Goal: Connect with others: Connect with others

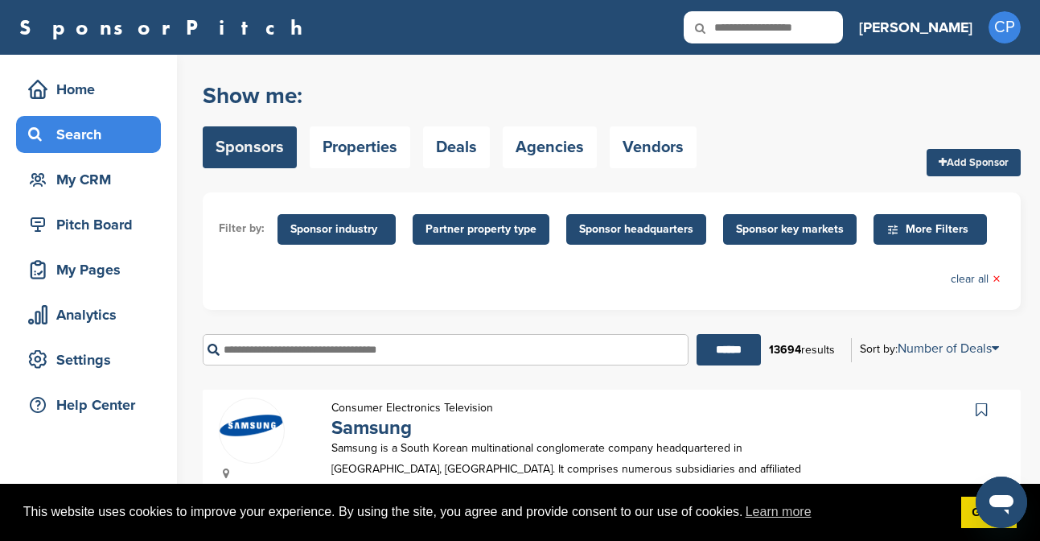
click at [326, 348] on input "text" at bounding box center [446, 349] width 486 height 31
click at [697, 334] on input "******" at bounding box center [729, 349] width 64 height 31
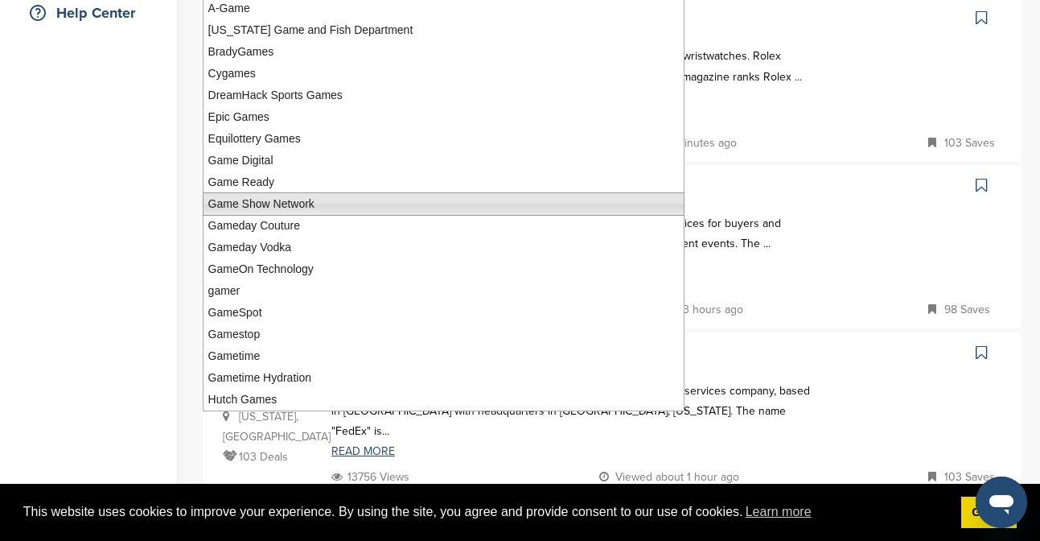
scroll to position [393, 0]
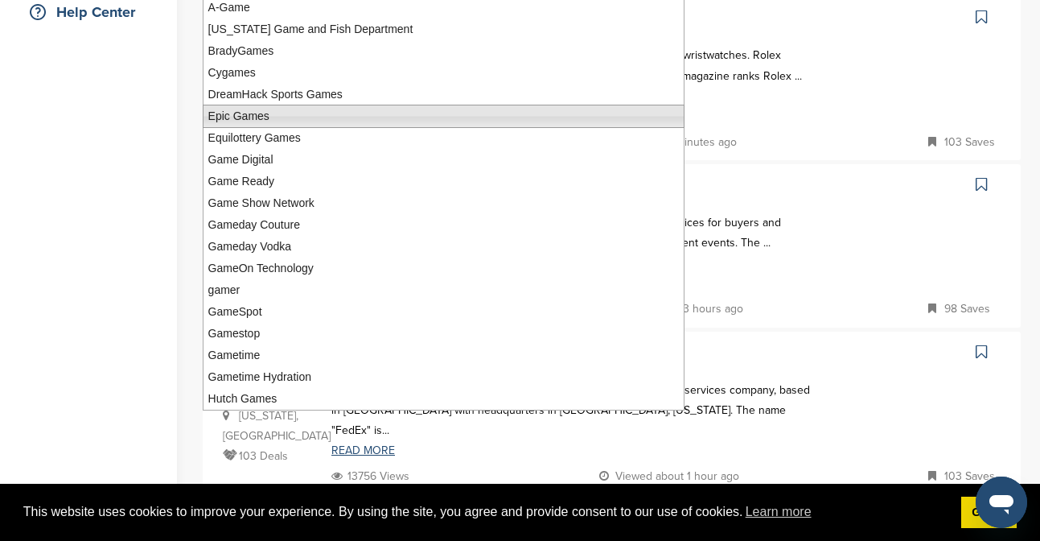
click at [315, 113] on li "Epic Games" at bounding box center [444, 116] width 482 height 23
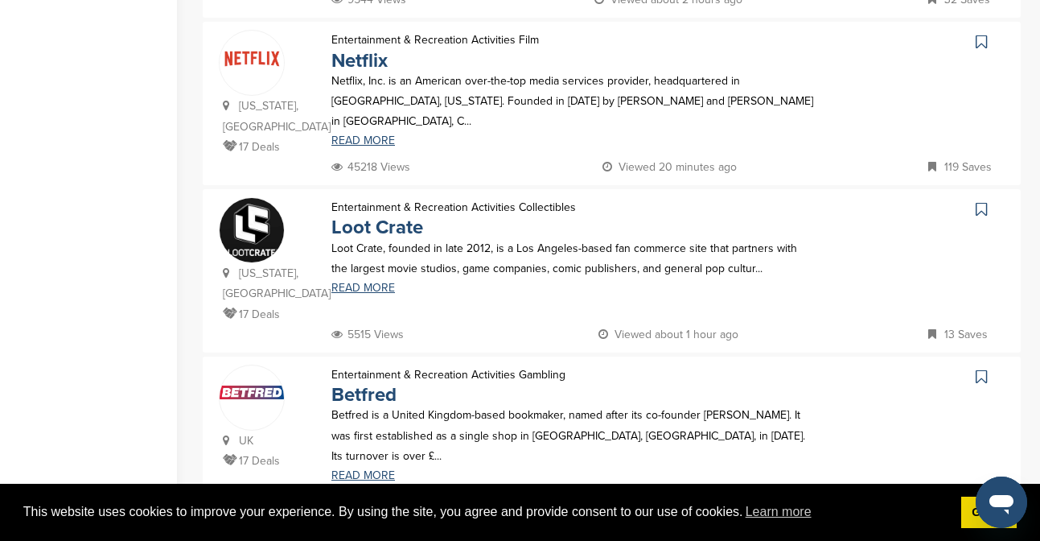
scroll to position [867, 0]
type input "**********"
click at [370, 51] on link "Netflix" at bounding box center [360, 62] width 56 height 23
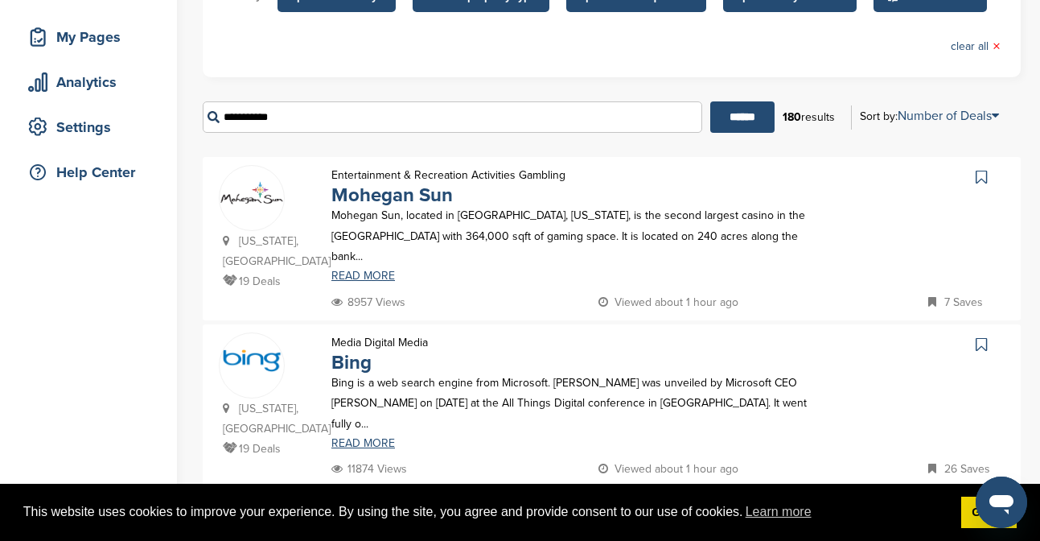
scroll to position [0, 0]
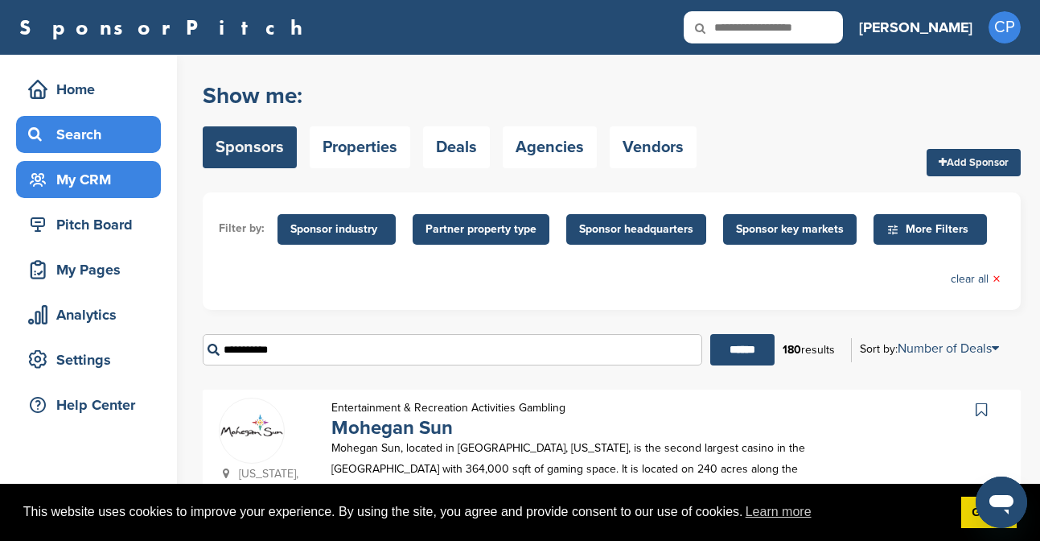
click at [128, 181] on div "My CRM" at bounding box center [92, 179] width 137 height 29
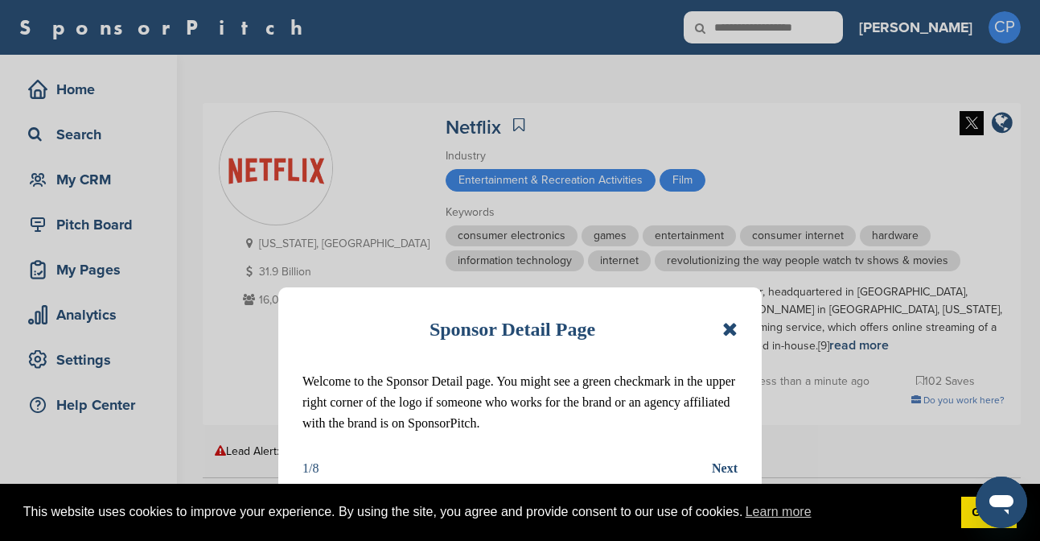
click at [732, 334] on icon at bounding box center [730, 328] width 15 height 19
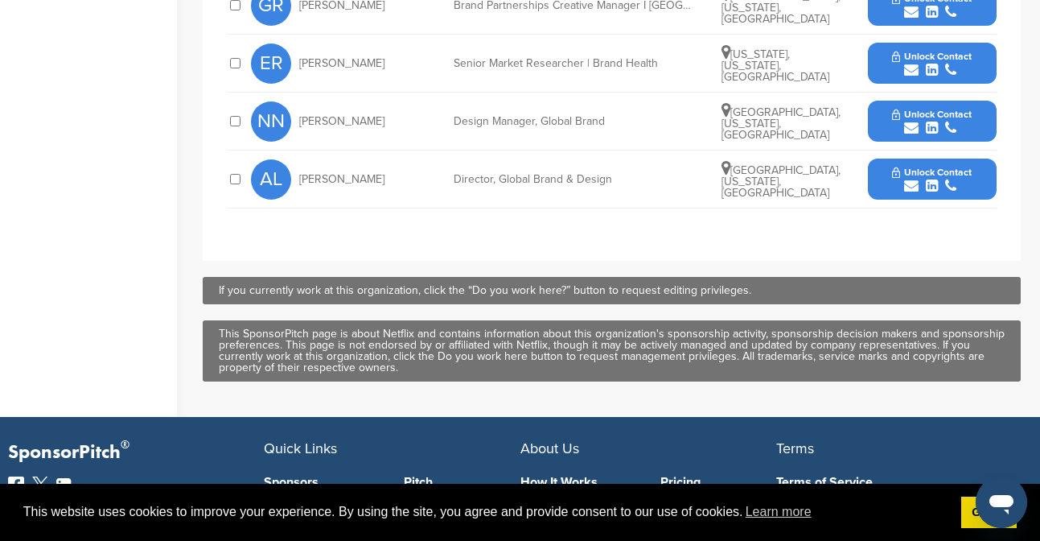
scroll to position [551, 0]
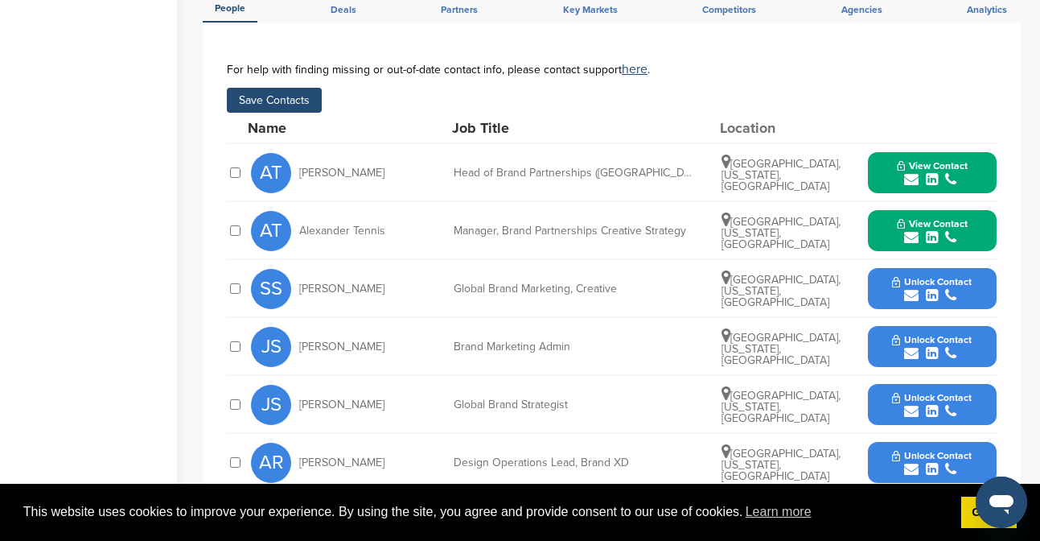
drag, startPoint x: 296, startPoint y: 90, endPoint x: 333, endPoint y: 252, distance: 165.9
click at [333, 252] on div "**********" at bounding box center [612, 399] width 770 height 673
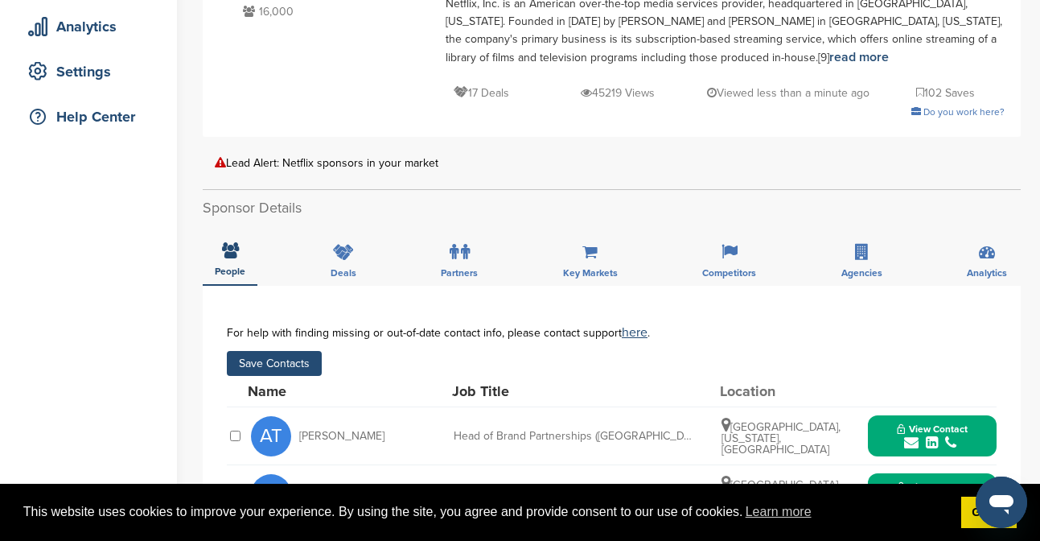
scroll to position [297, 0]
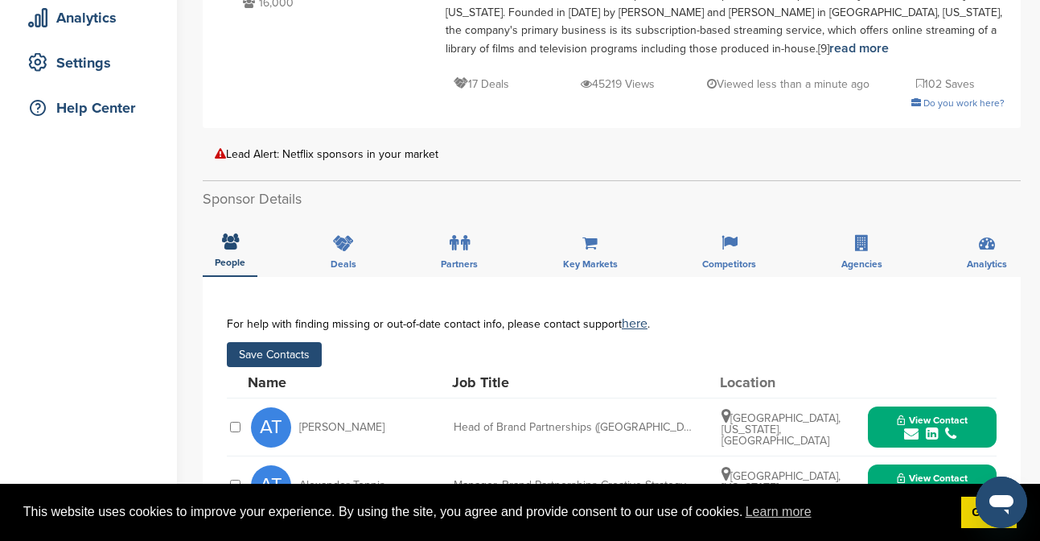
click at [262, 356] on button "Save Contacts" at bounding box center [274, 354] width 95 height 25
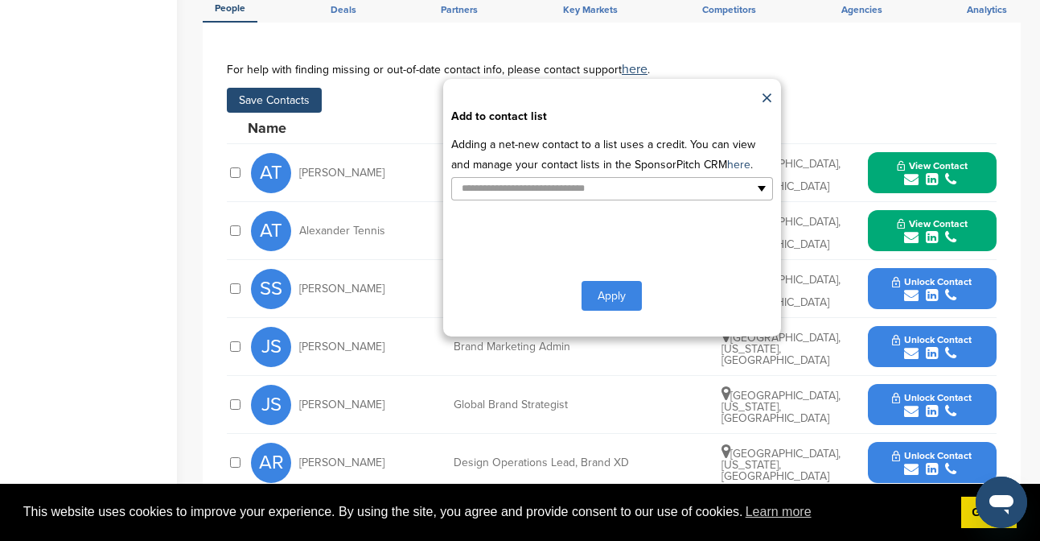
scroll to position [556, 0]
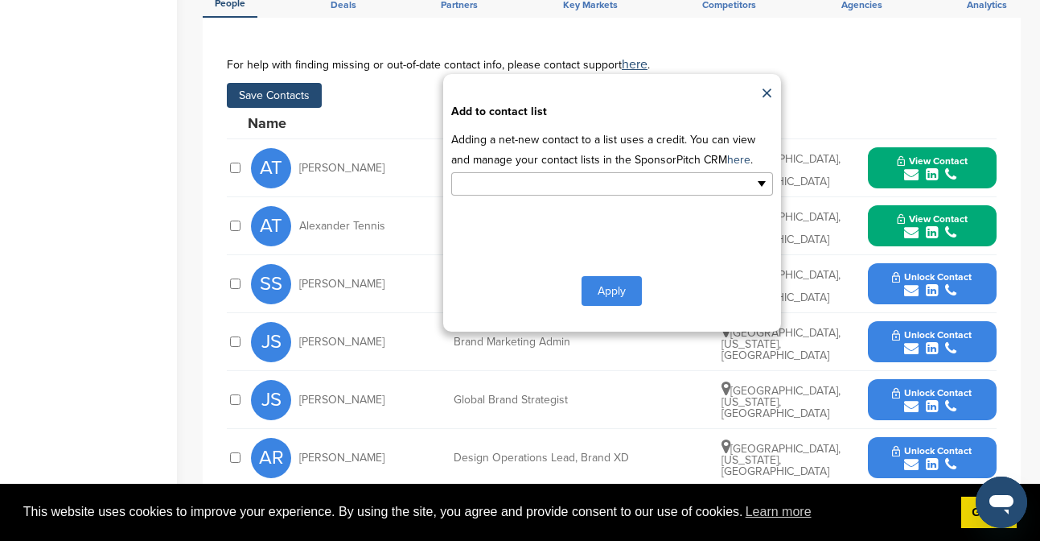
click at [669, 181] on ul at bounding box center [612, 183] width 322 height 23
click at [764, 184] on ul at bounding box center [612, 183] width 322 height 23
click at [760, 148] on p "Adding a net-new contact to a list uses a credit. You can view and manage your …" at bounding box center [612, 150] width 322 height 40
type input "**********"
click at [764, 90] on link "×" at bounding box center [767, 94] width 12 height 24
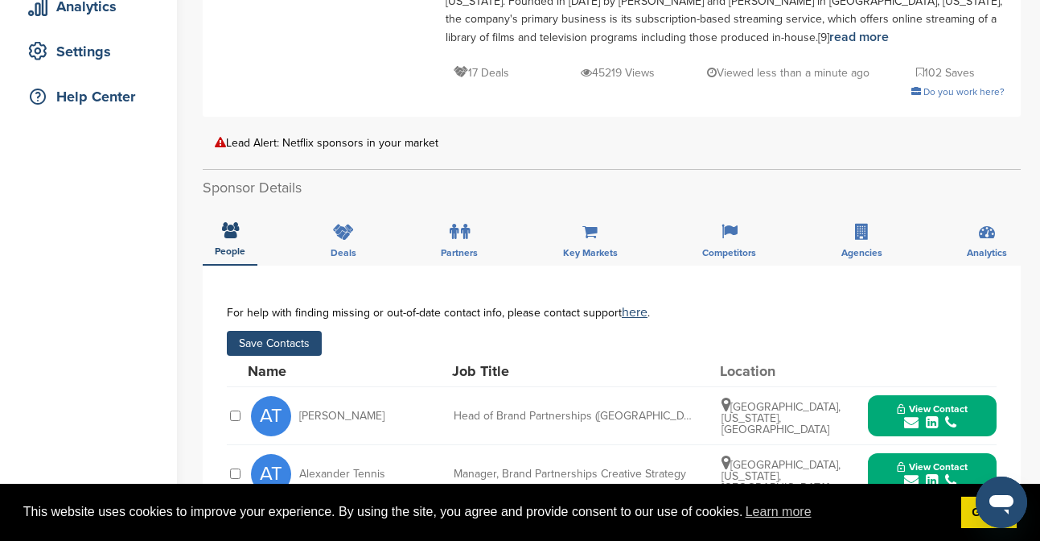
scroll to position [451, 0]
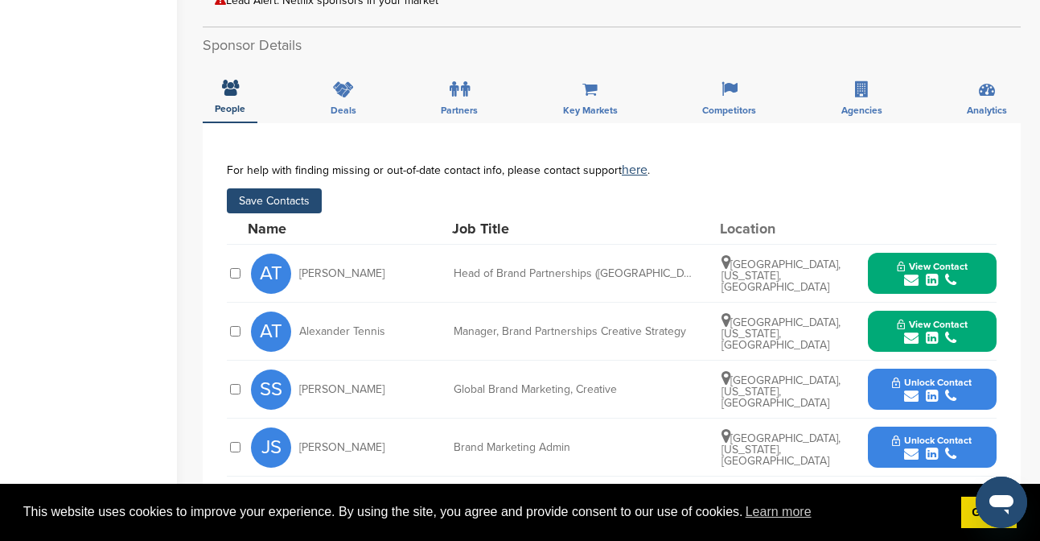
click at [290, 200] on button "Save Contacts" at bounding box center [274, 200] width 95 height 25
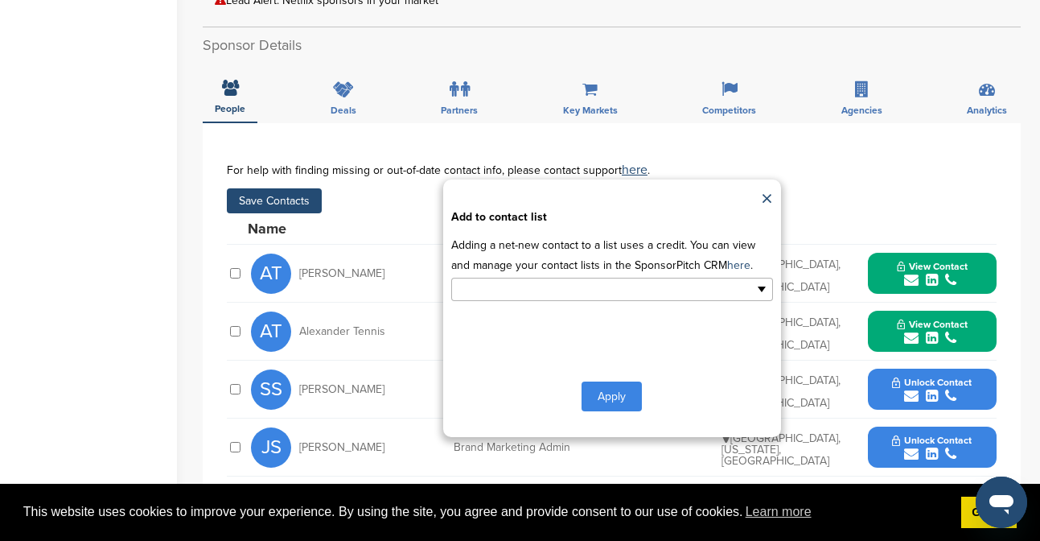
click at [521, 283] on input "text" at bounding box center [542, 289] width 169 height 19
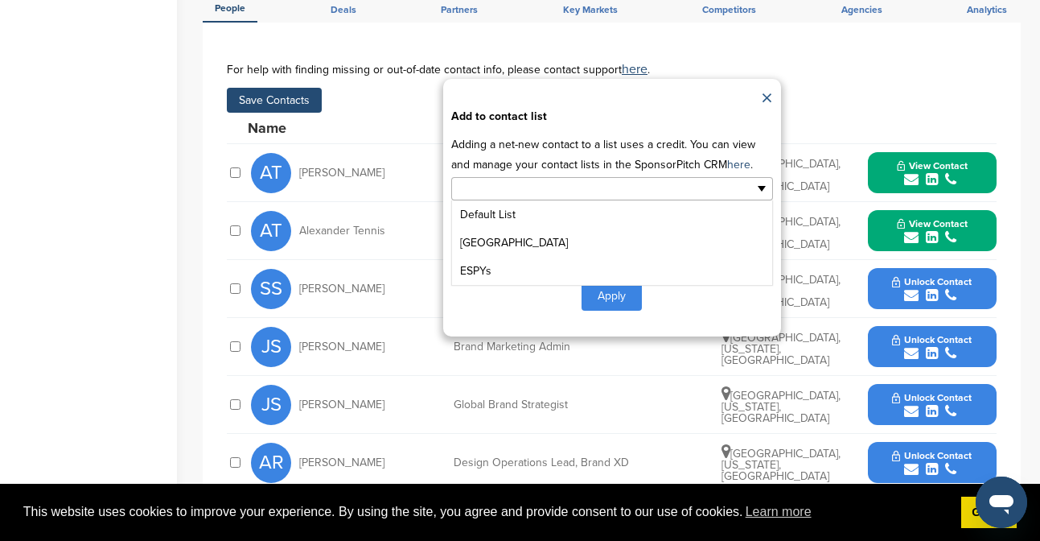
click at [771, 89] on link "×" at bounding box center [767, 99] width 12 height 24
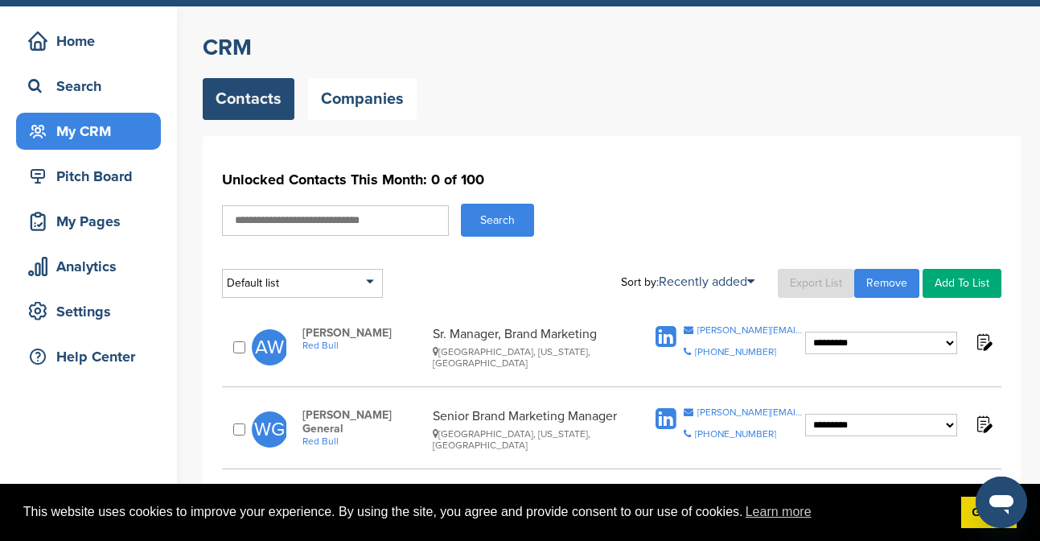
scroll to position [89, 0]
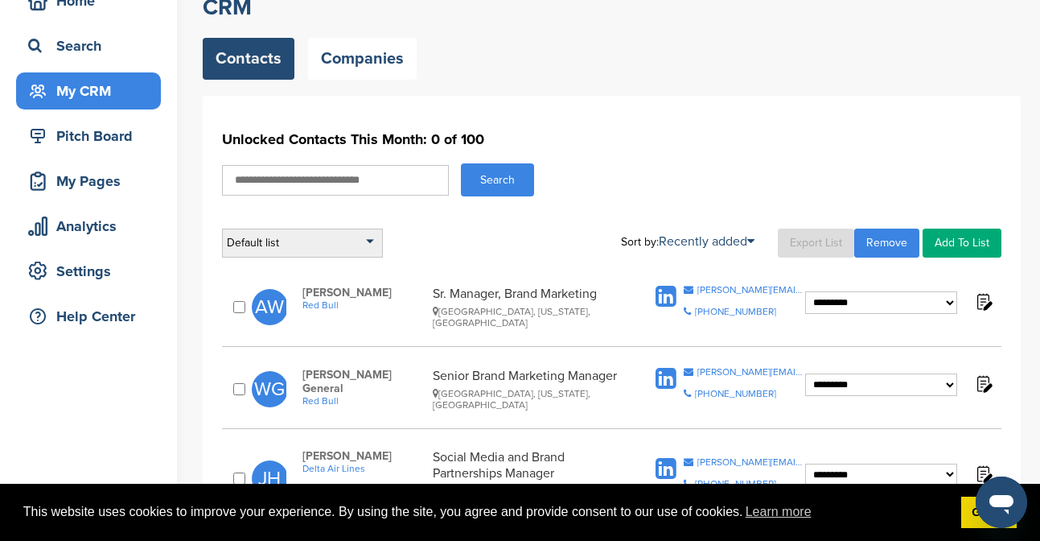
click at [359, 245] on div "Default list" at bounding box center [302, 243] width 161 height 29
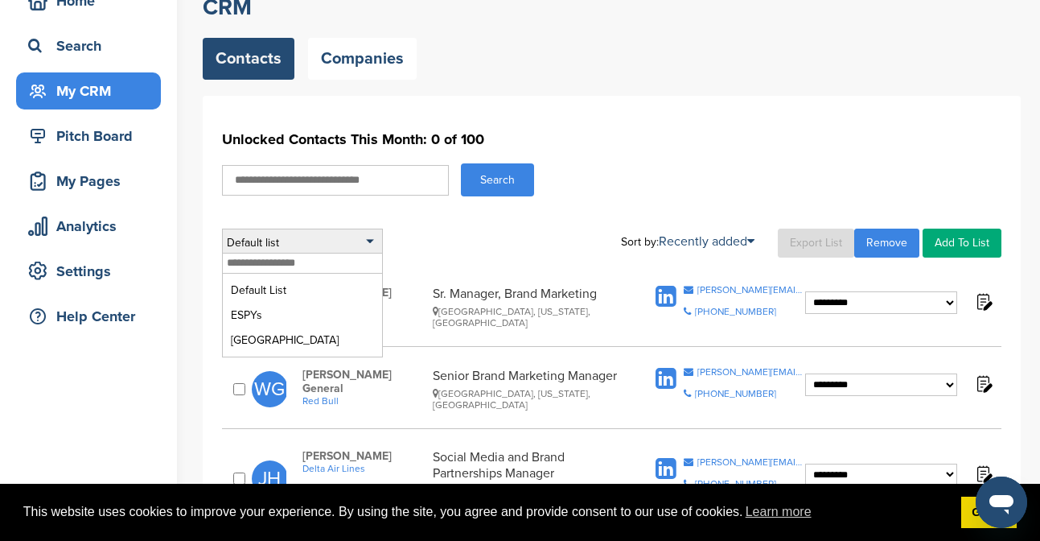
click at [338, 267] on input "text" at bounding box center [302, 263] width 159 height 20
type input "******"
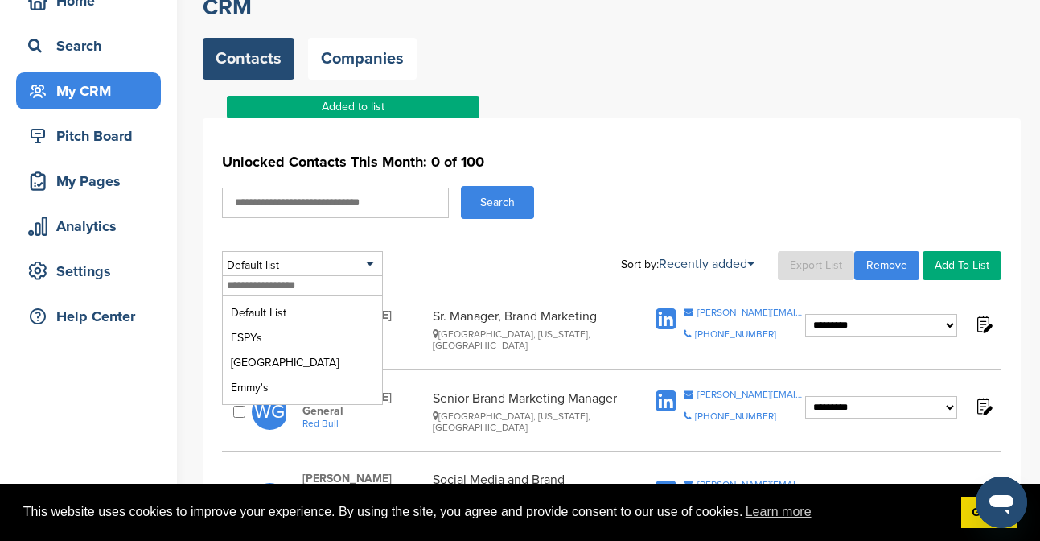
click at [552, 65] on div "Contacts Companies" at bounding box center [612, 59] width 818 height 42
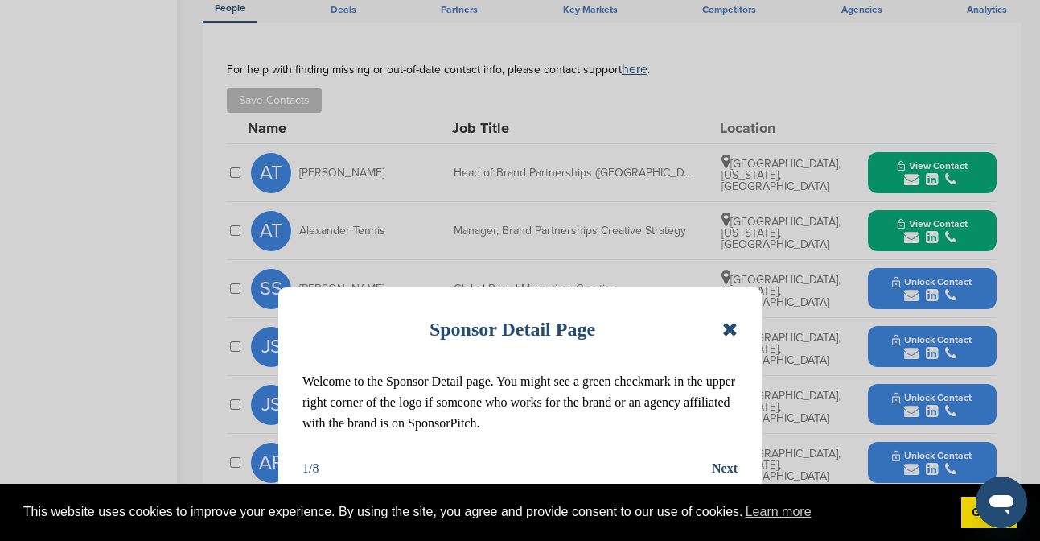
click at [727, 331] on icon at bounding box center [730, 328] width 15 height 19
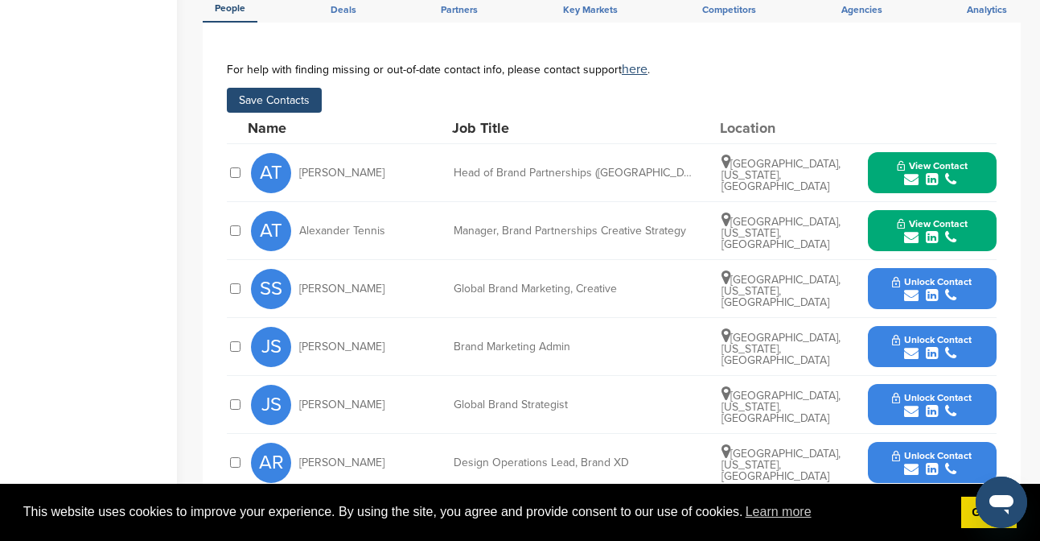
click at [229, 227] on div at bounding box center [235, 230] width 16 height 15
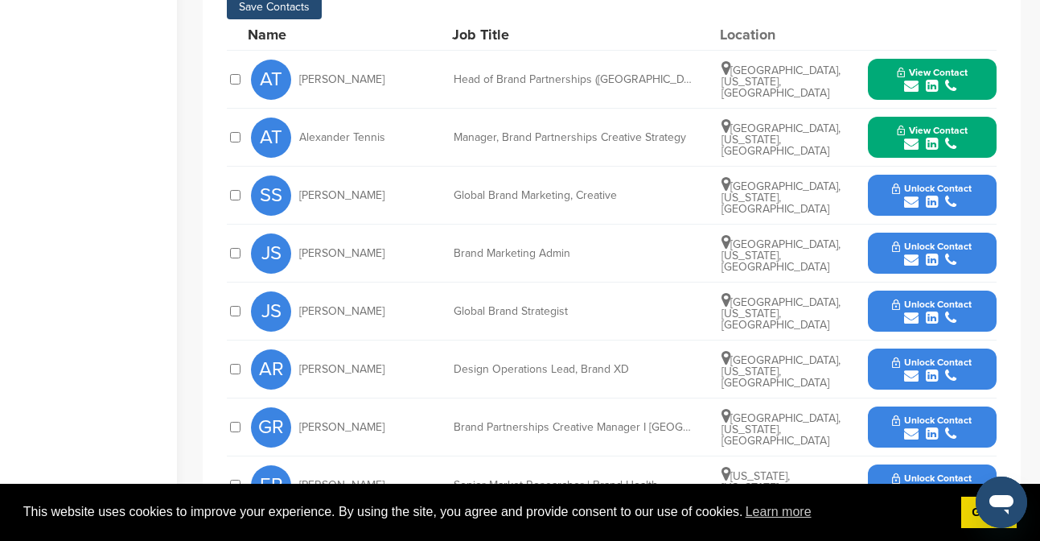
scroll to position [569, 0]
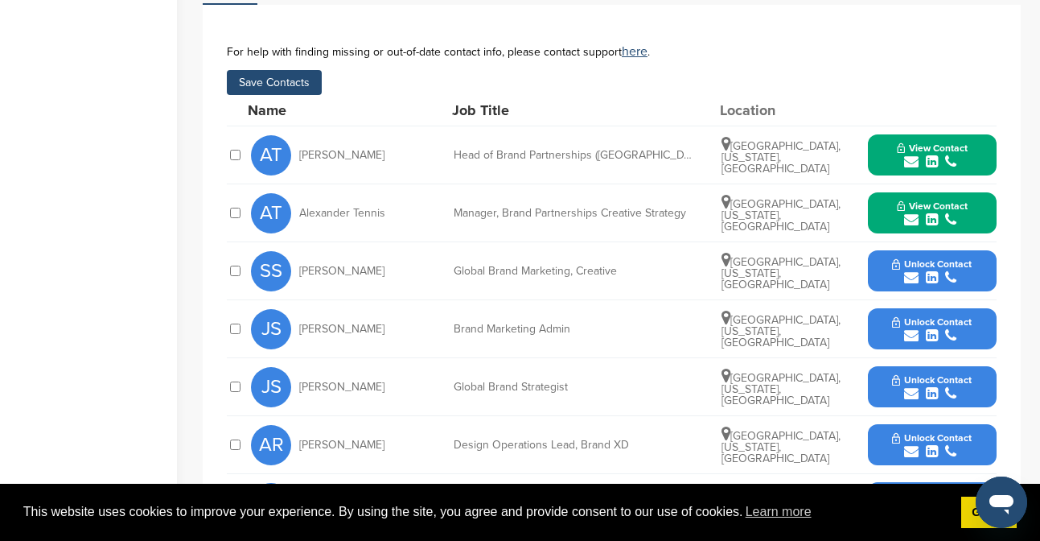
click at [257, 91] on button "Save Contacts" at bounding box center [274, 82] width 95 height 25
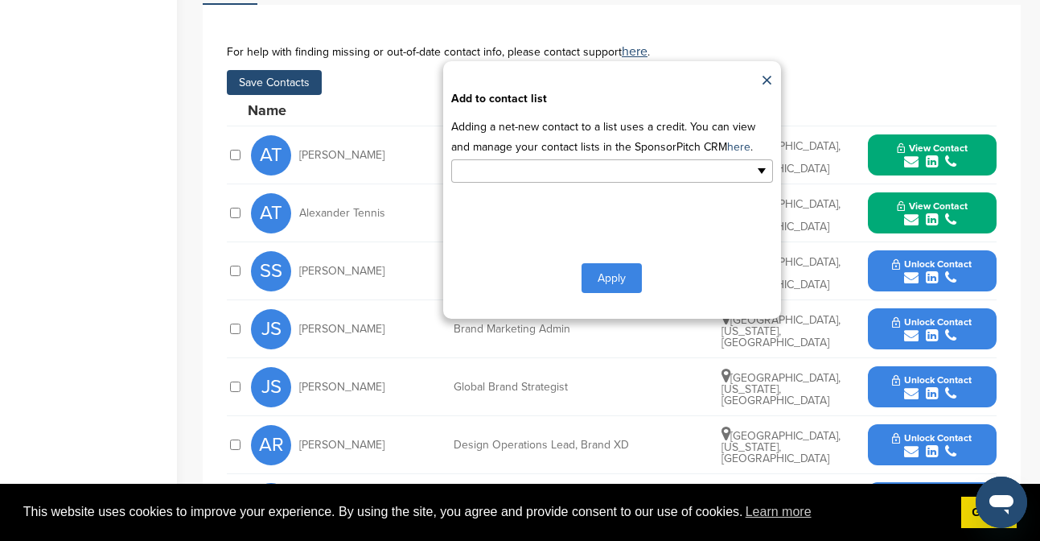
click at [743, 167] on ul at bounding box center [612, 170] width 322 height 23
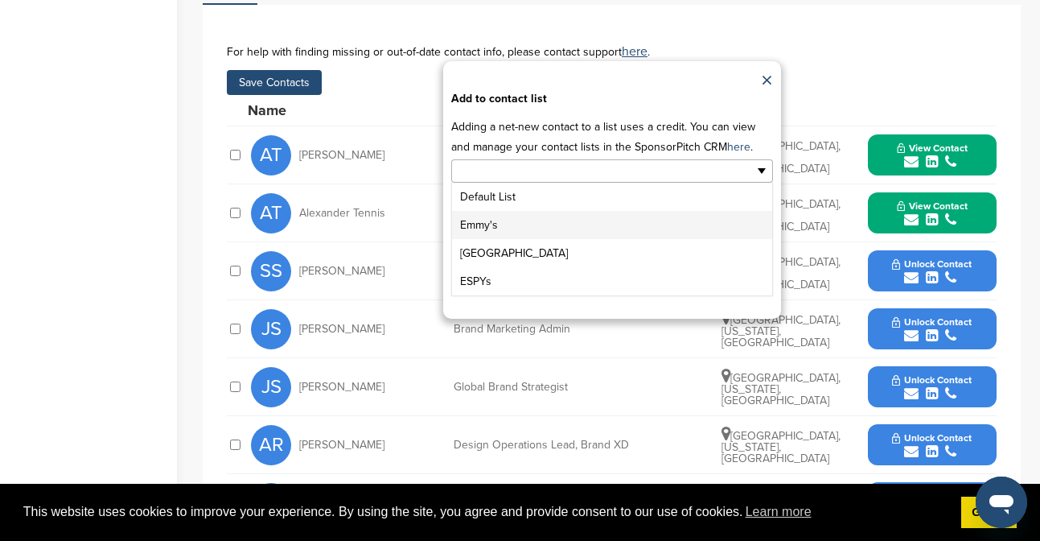
click at [693, 228] on li "Emmy's" at bounding box center [612, 225] width 320 height 28
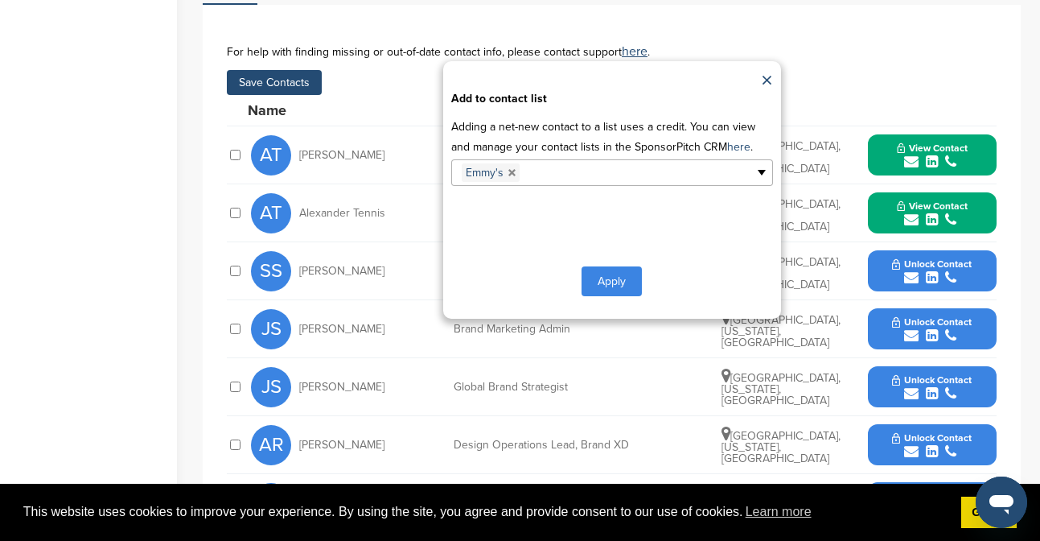
click at [621, 278] on button "Apply" at bounding box center [612, 281] width 60 height 30
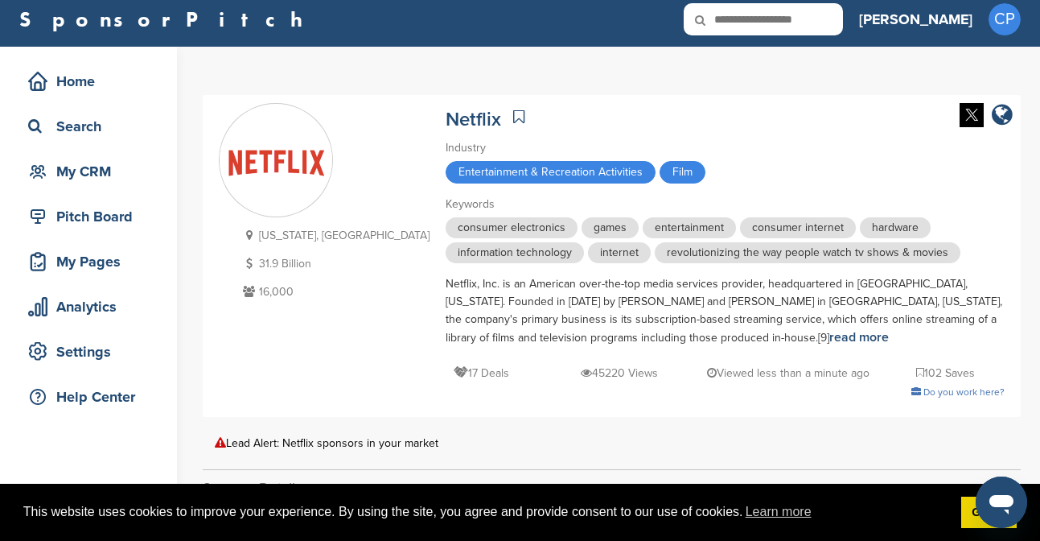
scroll to position [0, 0]
